Goal: Task Accomplishment & Management: Manage account settings

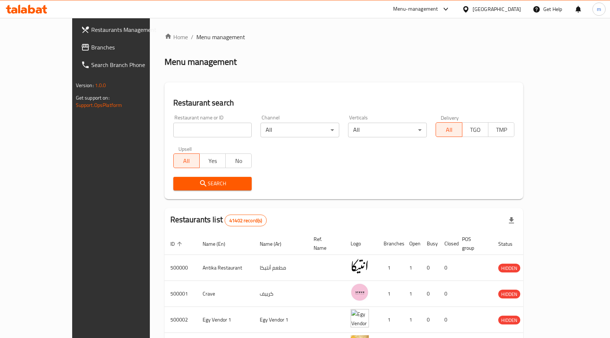
click at [508, 11] on div "[GEOGRAPHIC_DATA]" at bounding box center [497, 9] width 48 height 8
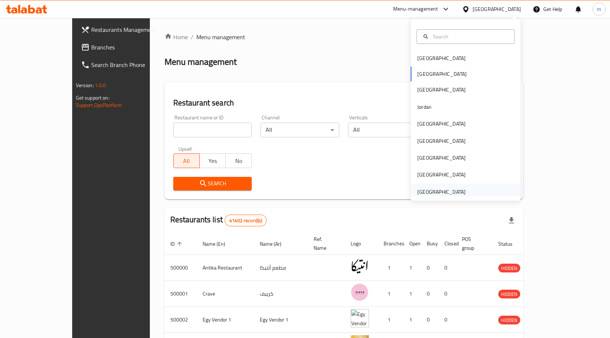
click at [442, 195] on div "United Arab Emirates" at bounding box center [441, 192] width 48 height 8
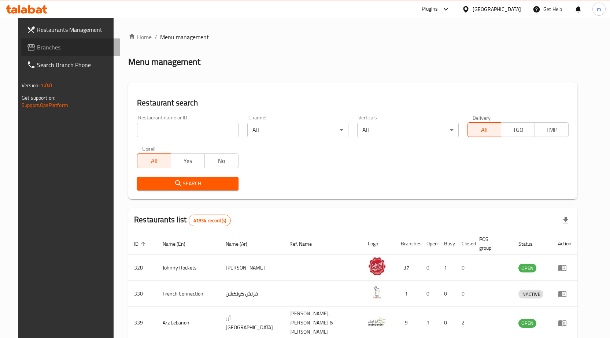
click at [47, 47] on span "Branches" at bounding box center [75, 47] width 77 height 9
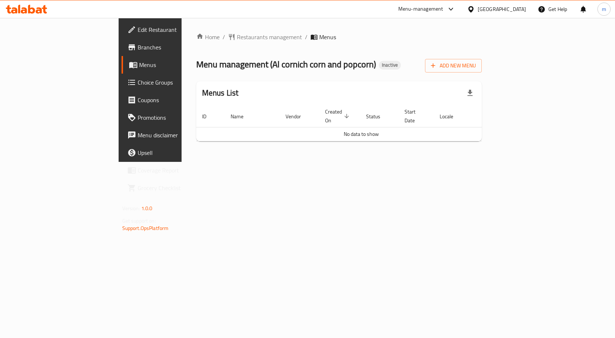
click at [201, 162] on div "Home / Restaurants management / Menus Menu management ( Al cornich corn and pop…" at bounding box center [339, 90] width 315 height 144
click at [138, 51] on span "Branches" at bounding box center [177, 47] width 78 height 9
click at [476, 63] on span "Add New Menu" at bounding box center [453, 65] width 45 height 9
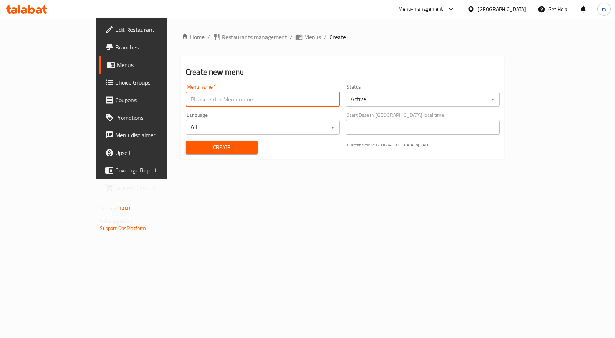
click at [223, 105] on input "text" at bounding box center [263, 99] width 154 height 15
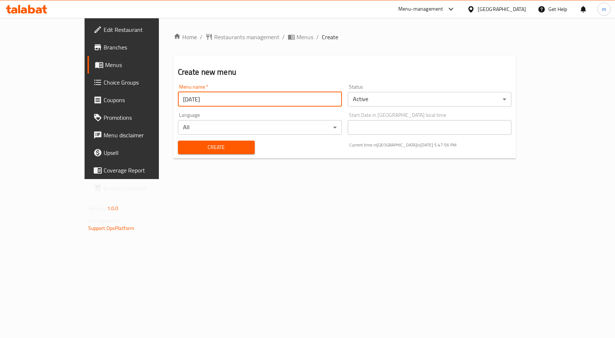
type input "6/10/2025"
click at [182, 153] on button "Create" at bounding box center [216, 148] width 77 height 14
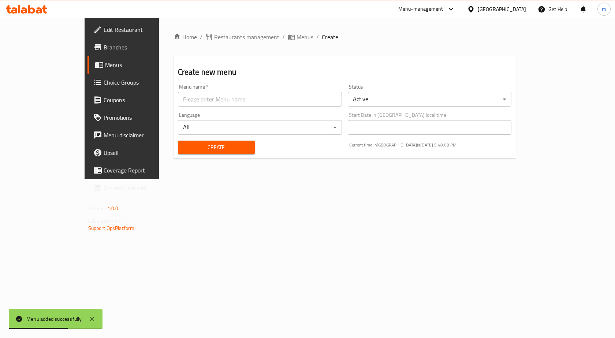
click at [105, 68] on span "Menus" at bounding box center [143, 64] width 77 height 9
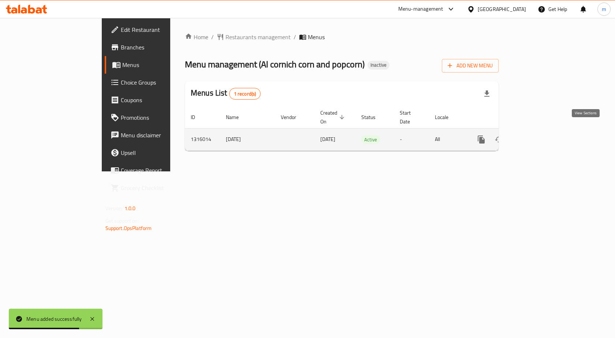
click at [539, 135] on icon "enhanced table" at bounding box center [534, 139] width 9 height 9
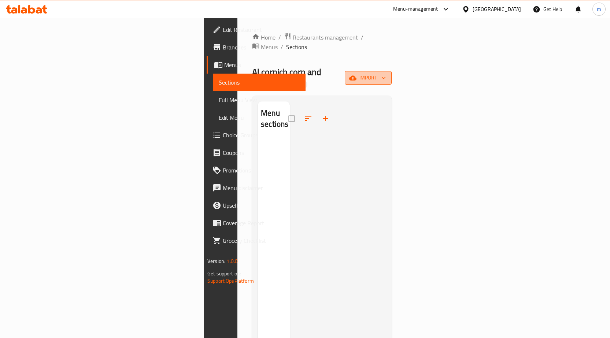
click at [386, 73] on span "import" at bounding box center [368, 77] width 35 height 9
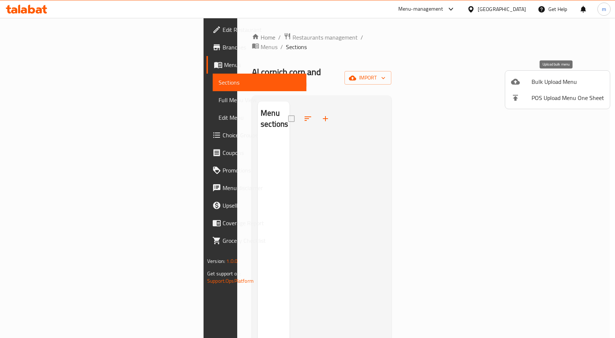
click at [557, 81] on span "Bulk Upload Menu" at bounding box center [568, 81] width 73 height 9
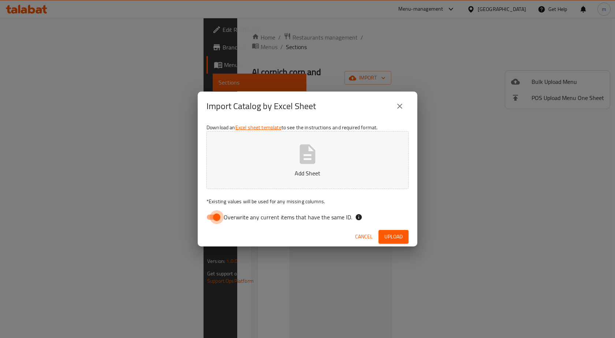
click at [208, 220] on input "Overwrite any current items that have the same ID." at bounding box center [217, 217] width 42 height 14
checkbox input "false"
click at [270, 186] on button "Add Sheet" at bounding box center [308, 160] width 202 height 58
click at [385, 234] on span "Upload" at bounding box center [394, 236] width 18 height 9
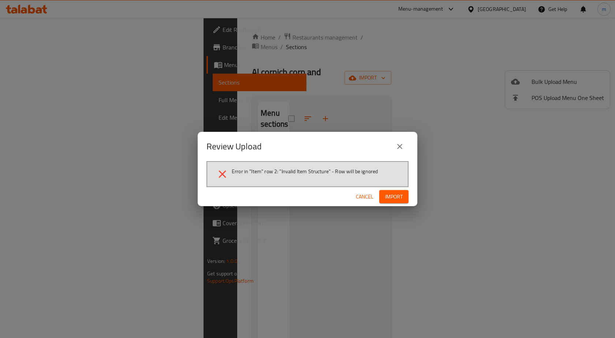
click at [399, 148] on icon "close" at bounding box center [399, 146] width 5 height 5
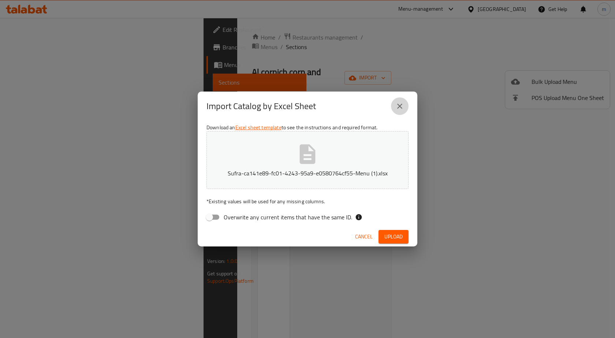
drag, startPoint x: 402, startPoint y: 105, endPoint x: 472, endPoint y: 127, distance: 73.7
click at [402, 105] on icon "close" at bounding box center [400, 106] width 9 height 9
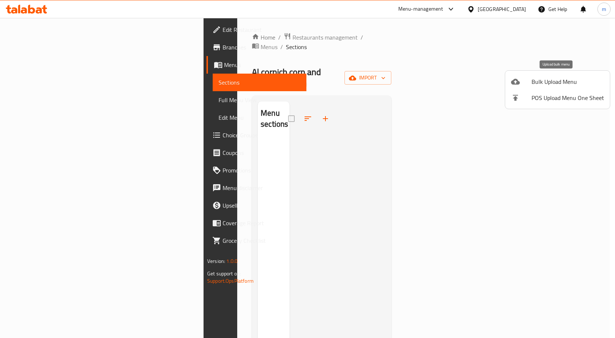
click at [533, 88] on li "Bulk Upload Menu" at bounding box center [557, 82] width 105 height 16
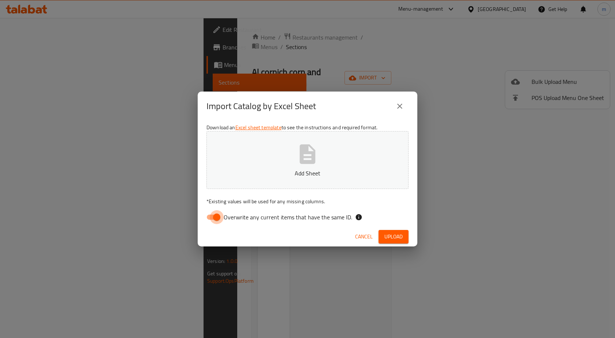
drag, startPoint x: 215, startPoint y: 214, endPoint x: 219, endPoint y: 180, distance: 34.0
click at [215, 214] on input "Overwrite any current items that have the same ID." at bounding box center [217, 217] width 42 height 14
checkbox input "false"
click at [222, 165] on button "Add Sheet" at bounding box center [308, 160] width 202 height 58
click at [404, 232] on button "Upload" at bounding box center [394, 237] width 30 height 14
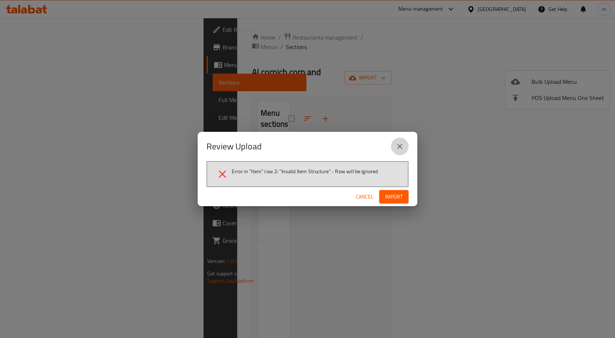
click at [394, 145] on button "close" at bounding box center [400, 147] width 18 height 18
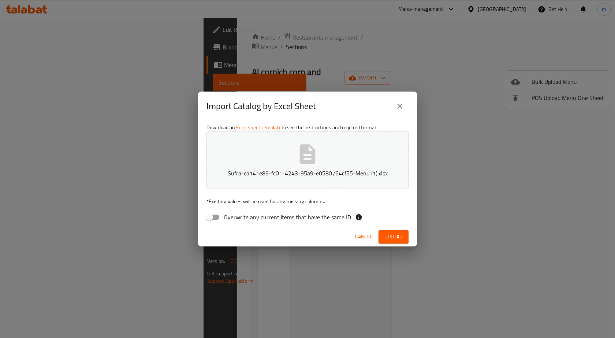
click at [406, 110] on button "close" at bounding box center [400, 106] width 18 height 18
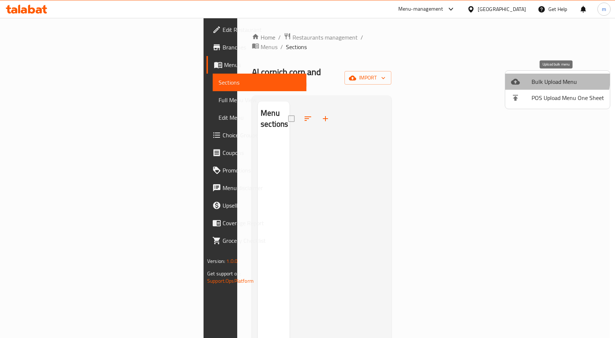
click at [549, 78] on span "Bulk Upload Menu" at bounding box center [568, 81] width 73 height 9
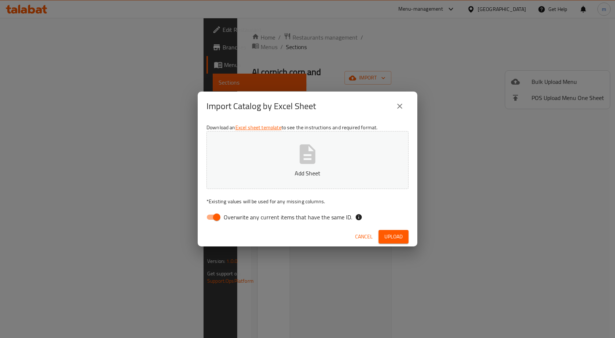
click at [214, 218] on input "Overwrite any current items that have the same ID." at bounding box center [217, 217] width 42 height 14
checkbox input "false"
click at [300, 153] on icon "button" at bounding box center [308, 153] width 16 height 19
click at [397, 230] on div "Cancel Upload" at bounding box center [308, 236] width 220 height 19
click at [397, 234] on span "Upload" at bounding box center [394, 236] width 18 height 9
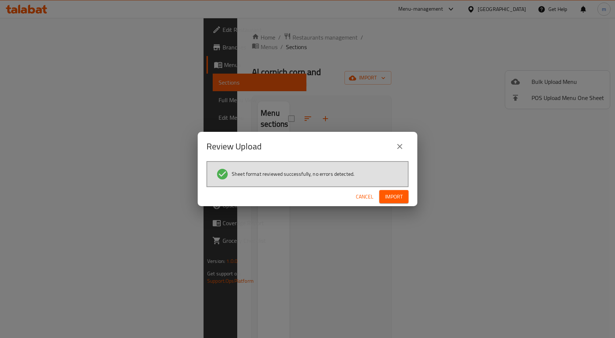
click at [385, 204] on div "Cancel Import" at bounding box center [308, 196] width 220 height 19
click at [395, 197] on span "Import" at bounding box center [394, 196] width 18 height 9
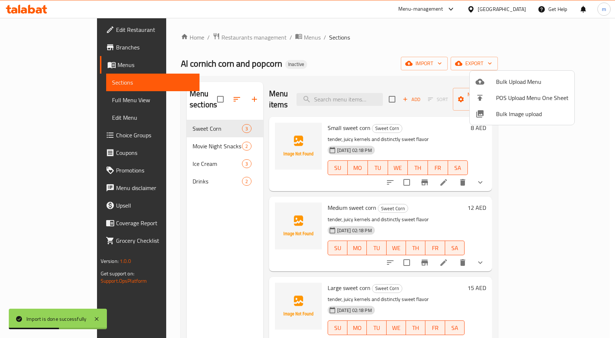
click at [41, 103] on div at bounding box center [307, 169] width 615 height 338
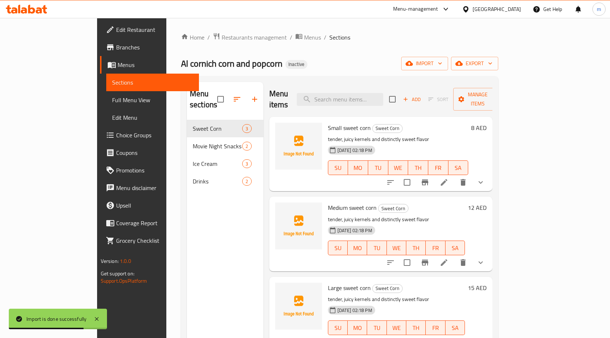
click at [112, 102] on span "Full Menu View" at bounding box center [152, 100] width 81 height 9
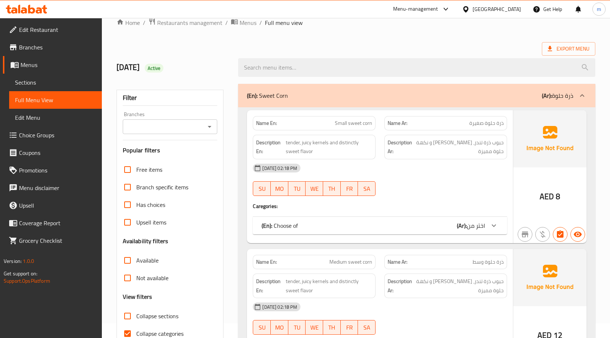
scroll to position [29, 0]
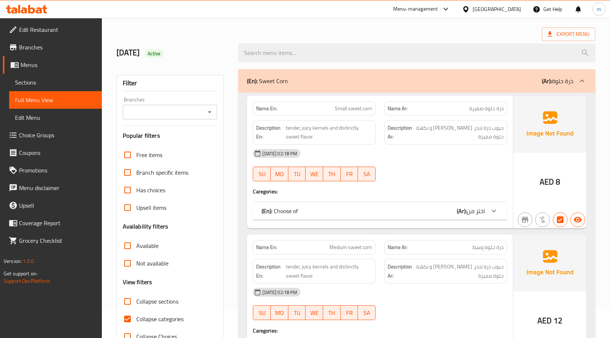
click at [131, 315] on input "Collapse categories" at bounding box center [128, 319] width 18 height 18
checkbox input "false"
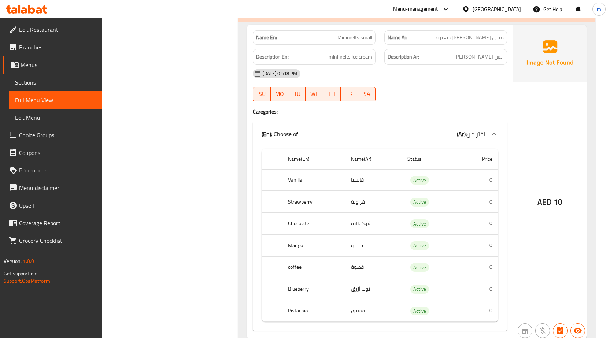
scroll to position [1289, 0]
click at [201, 160] on div "Filter Branches Branches Popular filters Free items Branch specific items Has c…" at bounding box center [173, 15] width 122 height 2420
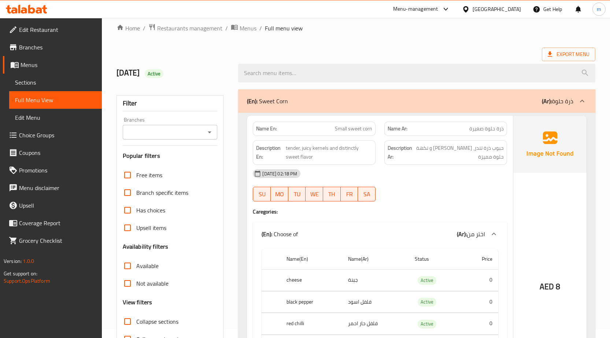
scroll to position [0, 0]
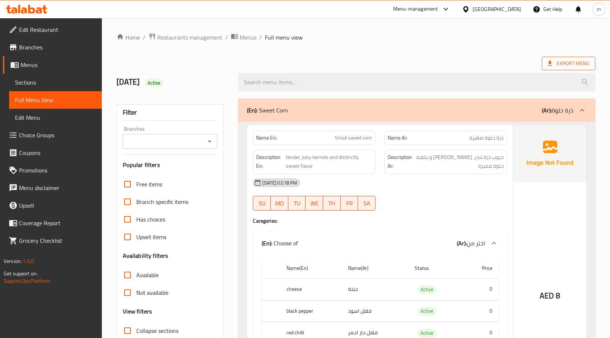
click at [563, 66] on span "Export Menu" at bounding box center [569, 63] width 42 height 9
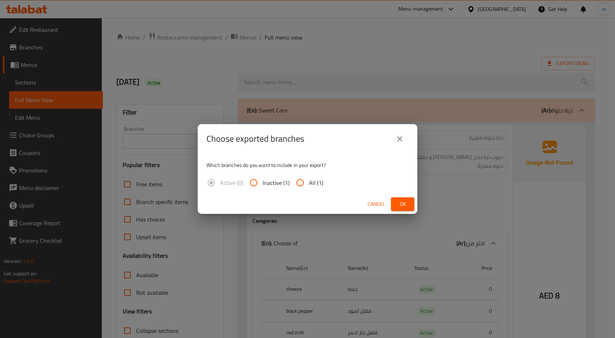
click at [311, 185] on span "All (1)" at bounding box center [316, 182] width 14 height 9
click at [309, 185] on input "All (1)" at bounding box center [301, 183] width 18 height 18
radio input "true"
click at [397, 205] on span "Ok" at bounding box center [403, 204] width 12 height 9
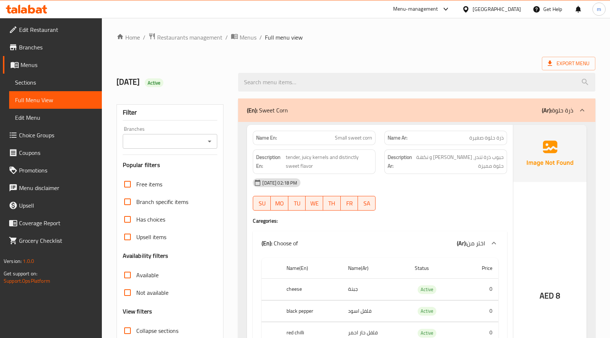
drag, startPoint x: 416, startPoint y: 188, endPoint x: 426, endPoint y: 178, distance: 13.7
click at [417, 188] on div "06-10-2025 02:18 PM" at bounding box center [379, 183] width 263 height 18
click at [30, 33] on span "Edit Restaurant" at bounding box center [57, 29] width 77 height 9
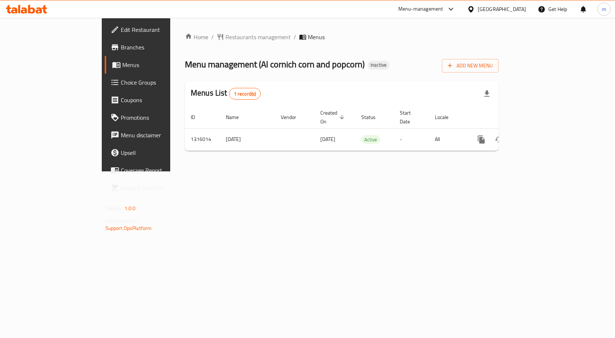
click at [170, 171] on div "Home / Restaurants management / Menus Menu management ( Al cornich corn and pop…" at bounding box center [341, 94] width 343 height 153
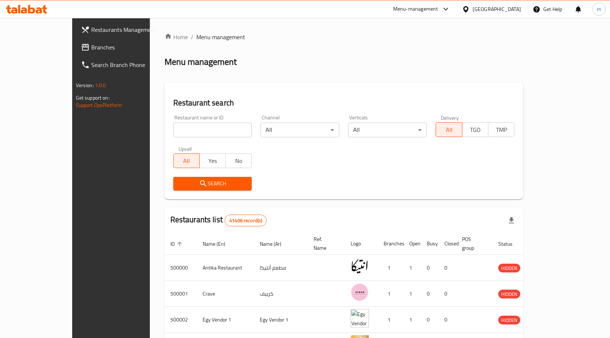
drag, startPoint x: 25, startPoint y: 42, endPoint x: 37, endPoint y: 49, distance: 14.1
click at [91, 43] on span "Branches" at bounding box center [129, 47] width 77 height 9
